Goal: Find specific page/section: Find specific page/section

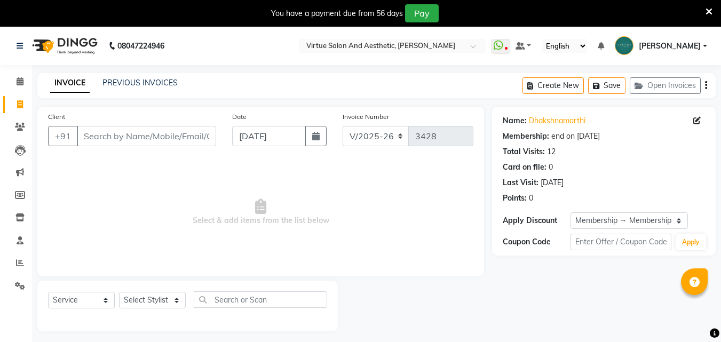
select select "4466"
select select "service"
select select "1: Object"
click at [542, 119] on link "Dhakshnamorthi" at bounding box center [557, 120] width 57 height 11
